Goal: Information Seeking & Learning: Learn about a topic

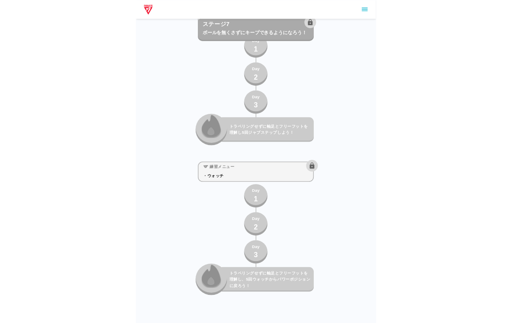
scroll to position [6053, 0]
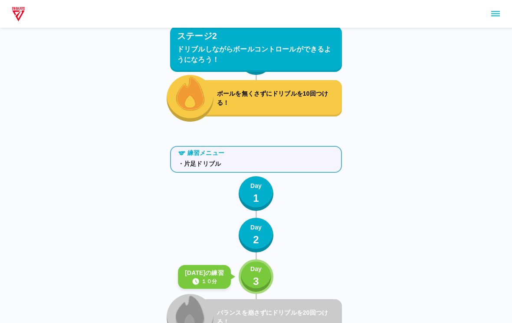
scroll to position [2048, 0]
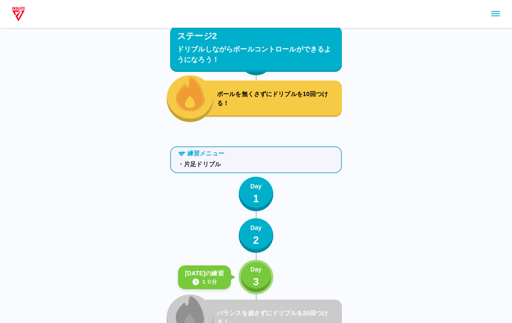
click at [264, 278] on button "Day 3" at bounding box center [255, 277] width 35 height 35
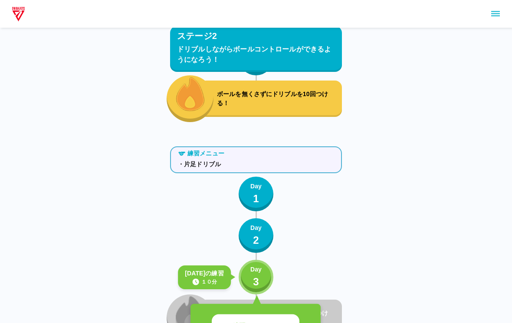
click at [279, 312] on div "練習をはじめる" at bounding box center [255, 326] width 130 height 45
click at [263, 323] on p "練習をはじめる" at bounding box center [255, 327] width 46 height 10
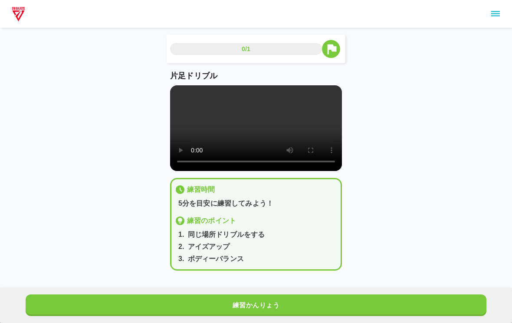
click at [259, 130] on video at bounding box center [256, 128] width 172 height 86
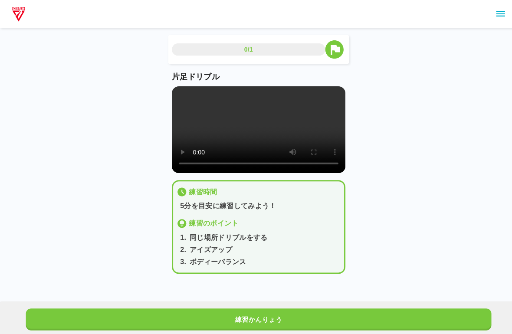
click at [177, 89] on video at bounding box center [256, 128] width 172 height 86
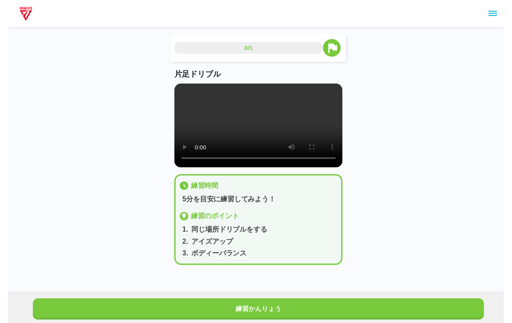
scroll to position [7, 0]
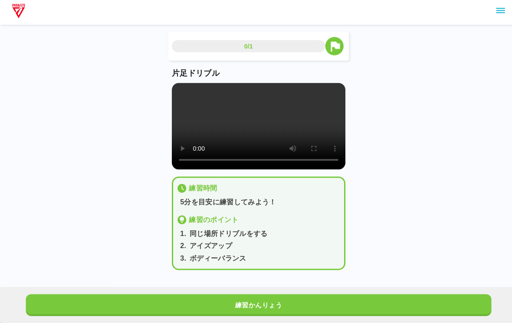
click at [299, 296] on button "練習かんりょう" at bounding box center [256, 306] width 460 height 22
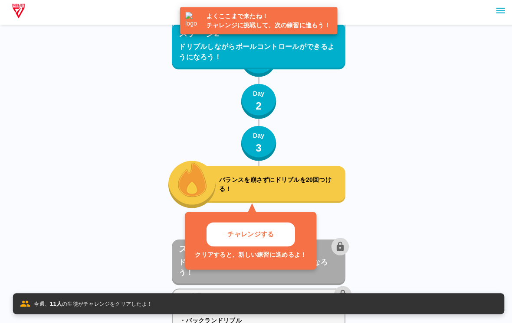
scroll to position [2206, 0]
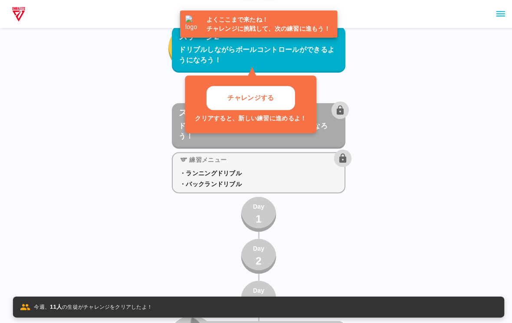
click at [268, 98] on p "チャレンジする" at bounding box center [248, 97] width 46 height 10
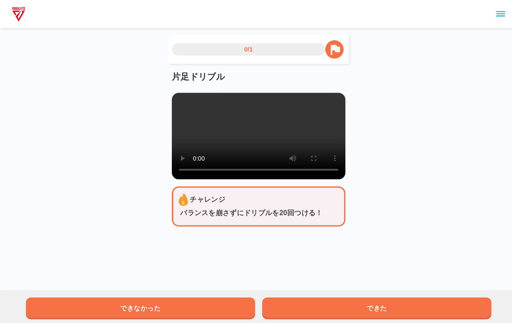
click at [256, 147] on video at bounding box center [256, 135] width 172 height 86
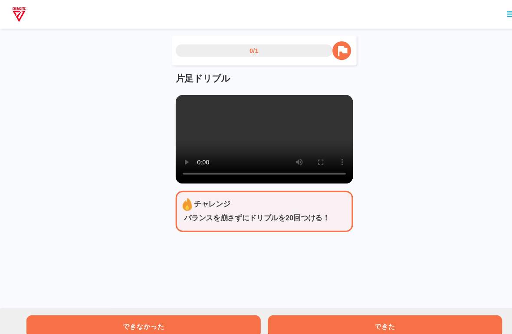
click at [178, 96] on video at bounding box center [256, 135] width 172 height 86
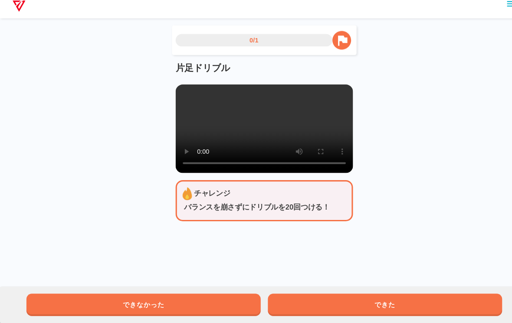
click at [323, 288] on div "できなかった できた" at bounding box center [256, 306] width 512 height 36
click at [385, 305] on button "できた" at bounding box center [372, 306] width 227 height 22
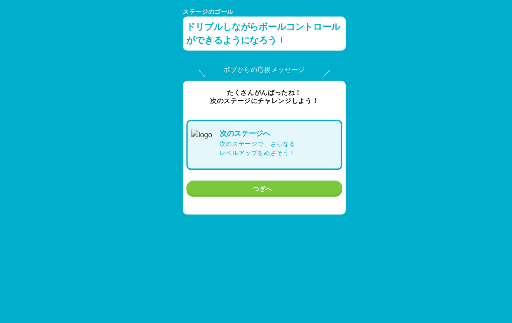
click at [290, 178] on button "つぎへ" at bounding box center [255, 183] width 151 height 16
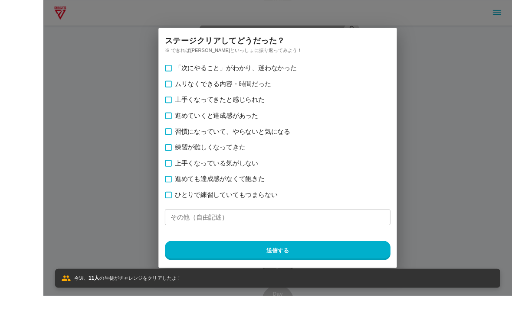
scroll to position [3783, 0]
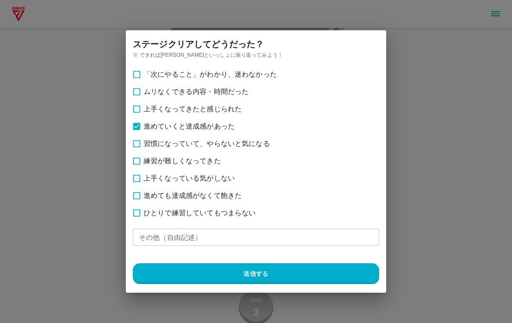
click at [213, 258] on div "「次にやること」がわかり、迷わなかった ムリなくできる内容・時間だった 上手くなってきたと感じられた 進めていくと達成感があった 習慣になっていて、やらないと…" at bounding box center [256, 175] width 246 height 218
click at [241, 262] on div "「次にやること」がわかり、迷わなかった ムリなくできる内容・時間だった 上手くなってきたと感じられた 進めていくと達成感があった 習慣になっていて、やらないと…" at bounding box center [256, 175] width 246 height 218
click at [268, 264] on button "送信する" at bounding box center [256, 274] width 246 height 21
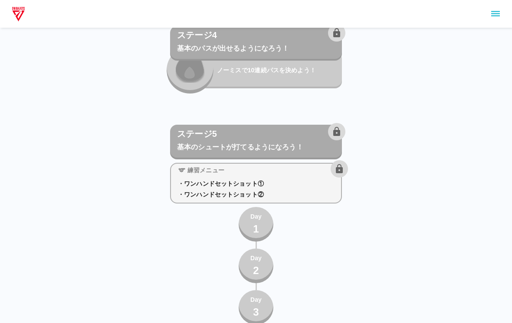
click at [284, 268] on div "練習メニュー ・ワンハンドセットショット① ・ワンハンドセットショット② Day 1 Day 2 Day 3 3本連続でシュートを決めよう！" at bounding box center [256, 266] width 172 height 212
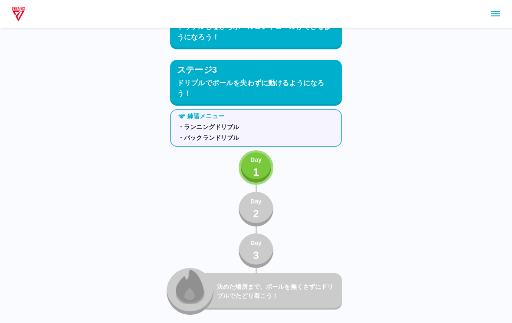
click at [257, 165] on p "1" at bounding box center [256, 173] width 6 height 16
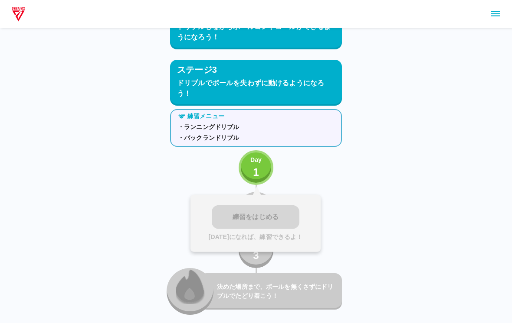
click at [253, 165] on p "1" at bounding box center [256, 173] width 6 height 16
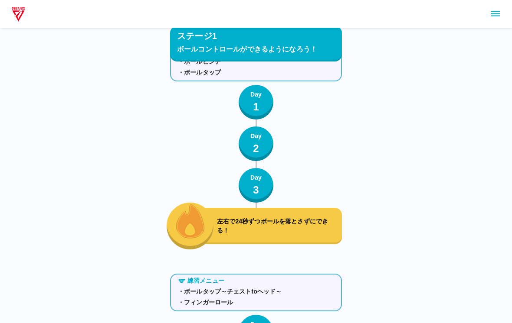
scroll to position [0, 0]
